Goal: Information Seeking & Learning: Learn about a topic

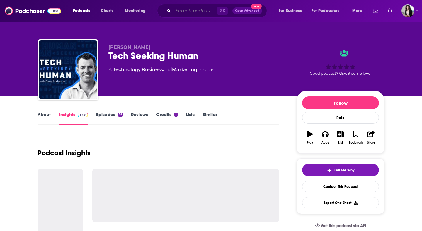
click at [198, 11] on input "Search podcasts, credits, & more..." at bounding box center [195, 10] width 44 height 9
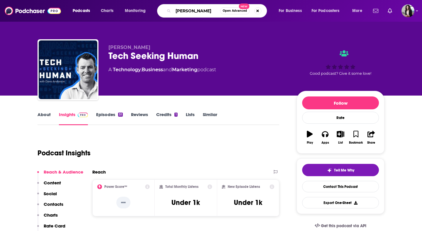
type input "[PERSON_NAME]"
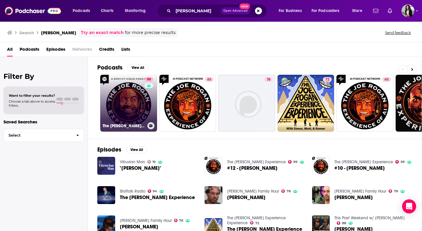
click at [136, 99] on link "99 The [PERSON_NAME] Experience" at bounding box center [128, 103] width 57 height 57
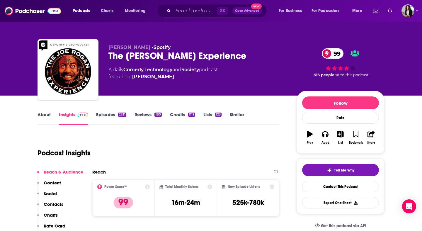
click at [106, 121] on link "Episodes 2531" at bounding box center [111, 118] width 30 height 13
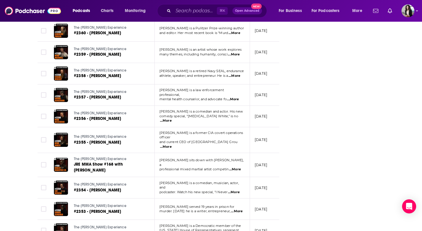
scroll to position [917, 0]
